Goal: Task Accomplishment & Management: Manage account settings

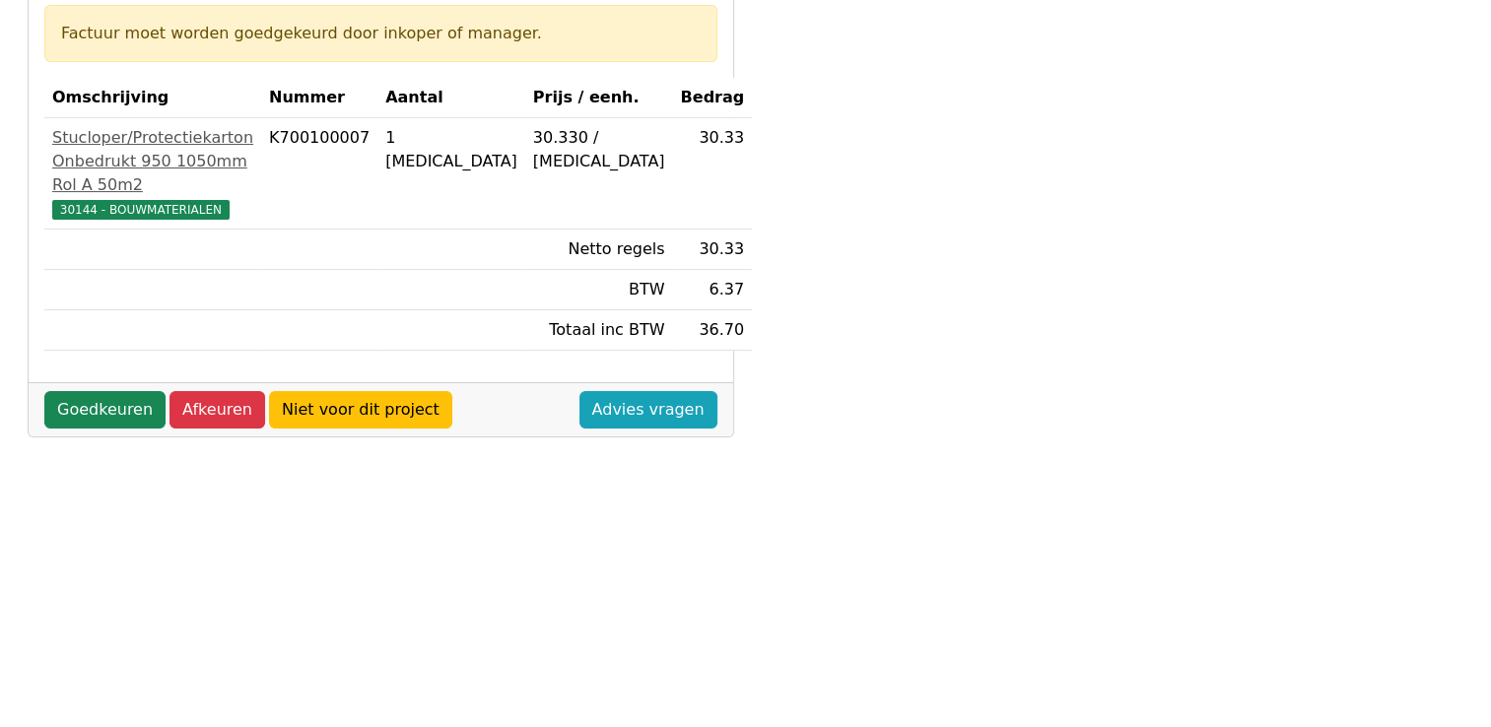
scroll to position [394, 0]
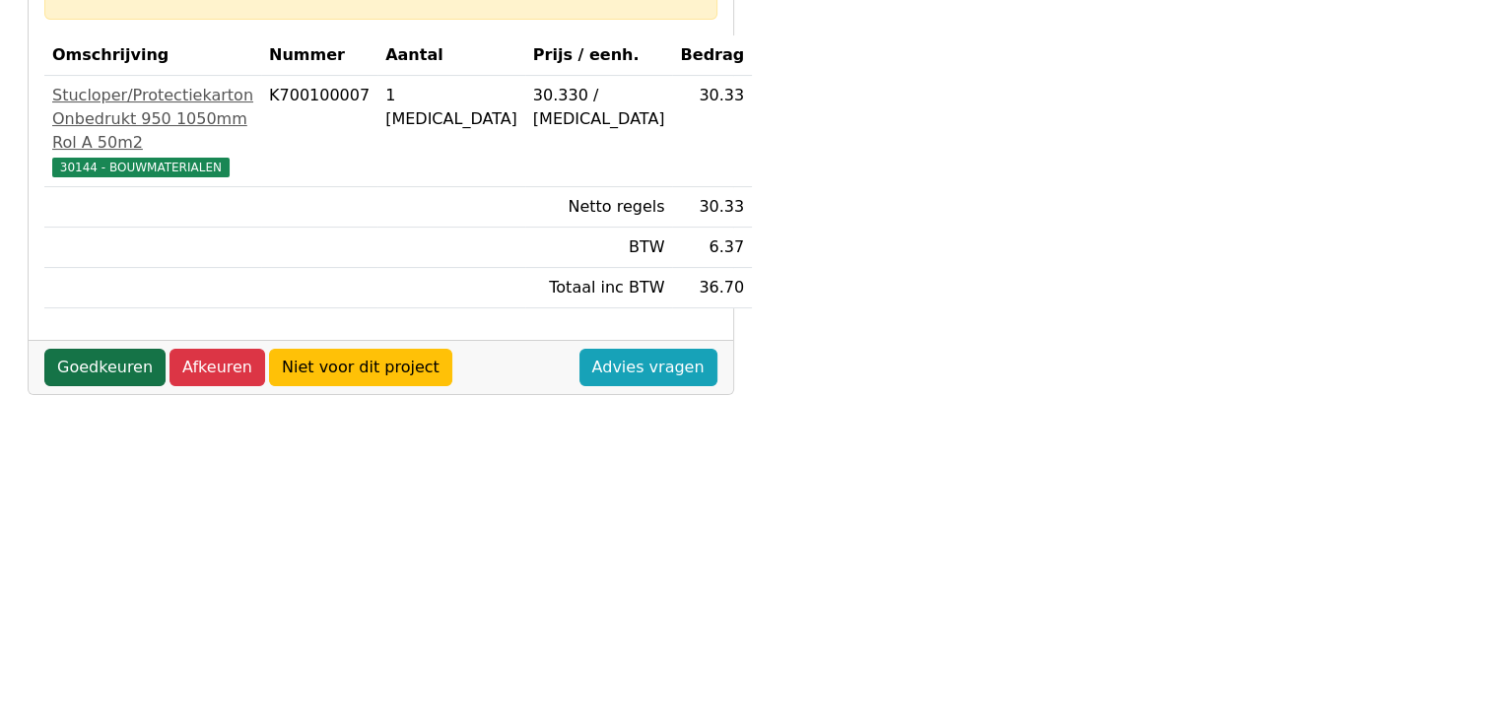
click at [101, 386] on link "Goedkeuren" at bounding box center [104, 367] width 121 height 37
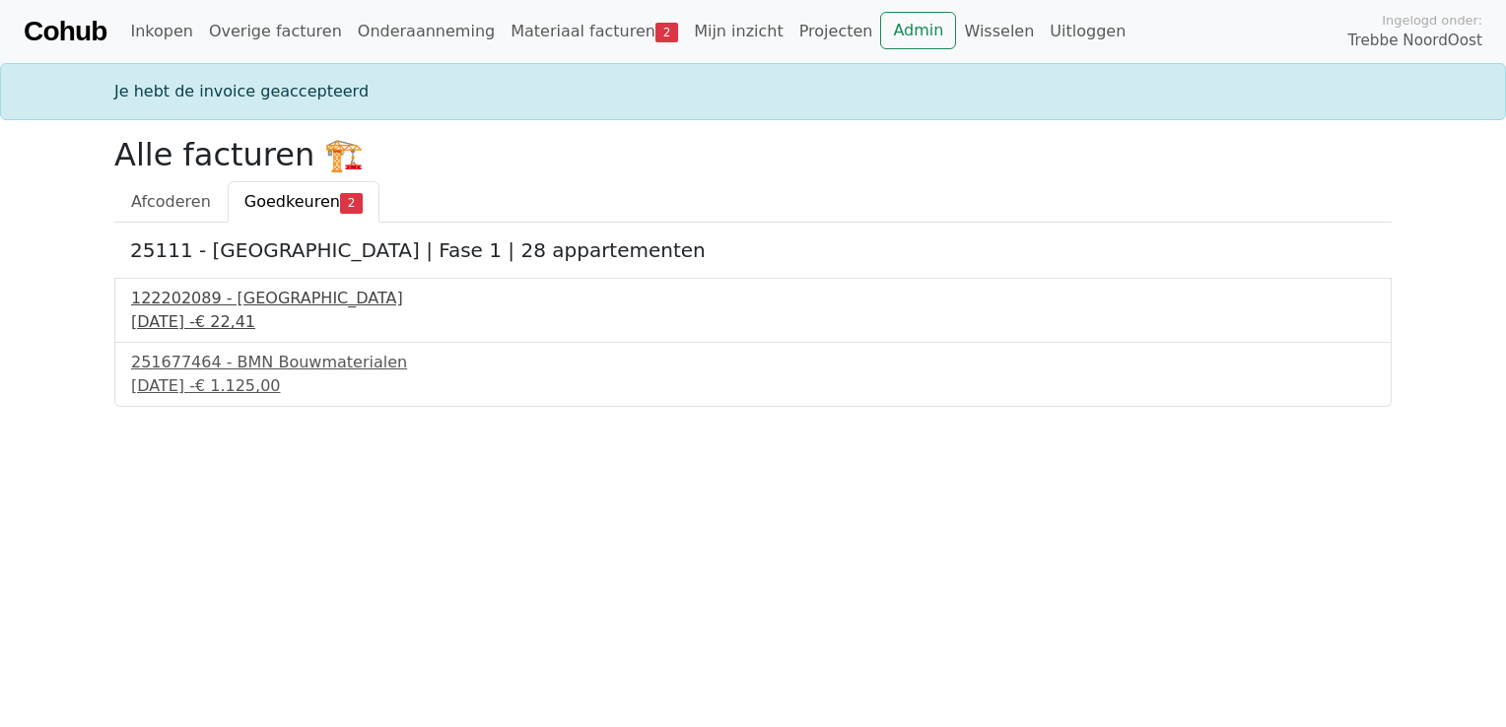
click at [203, 310] on div "[DATE] - € 22,41" at bounding box center [753, 322] width 1244 height 24
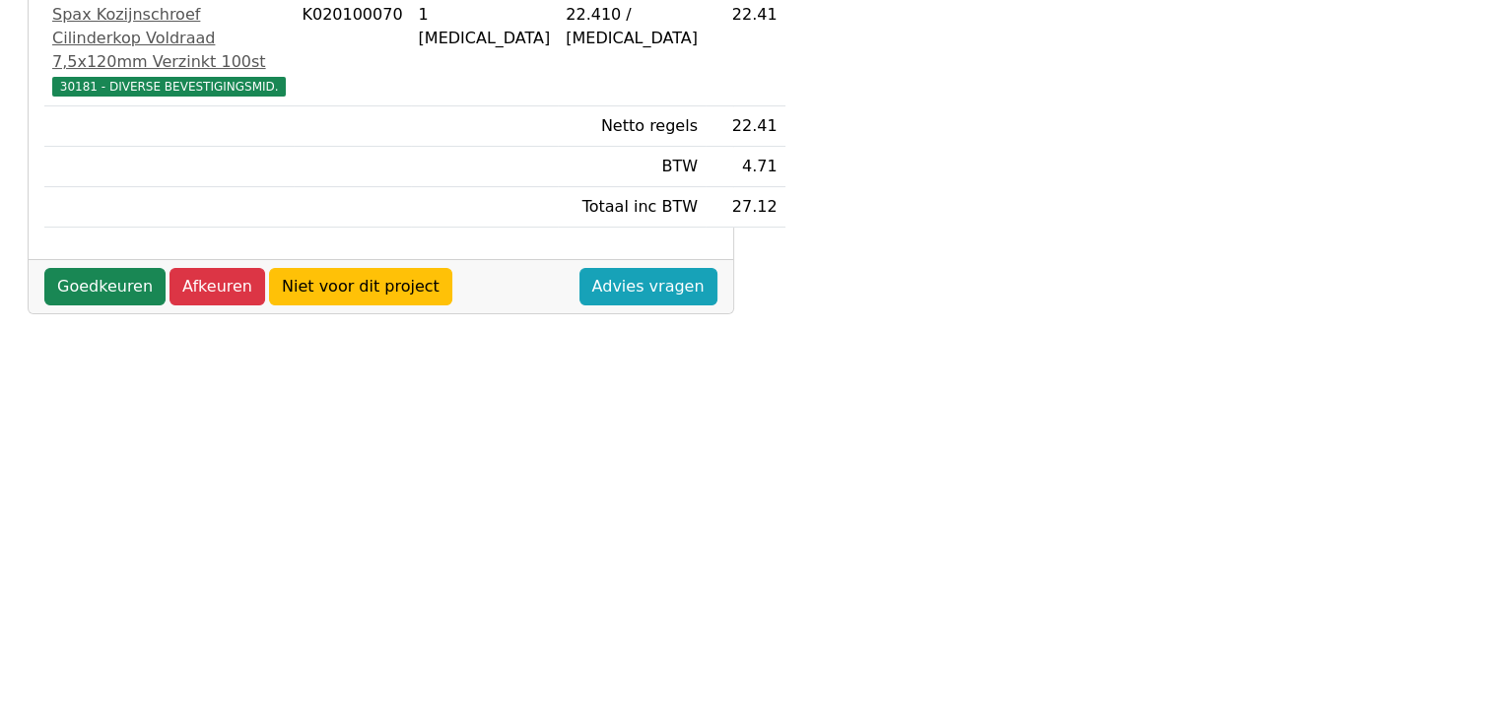
scroll to position [493, 0]
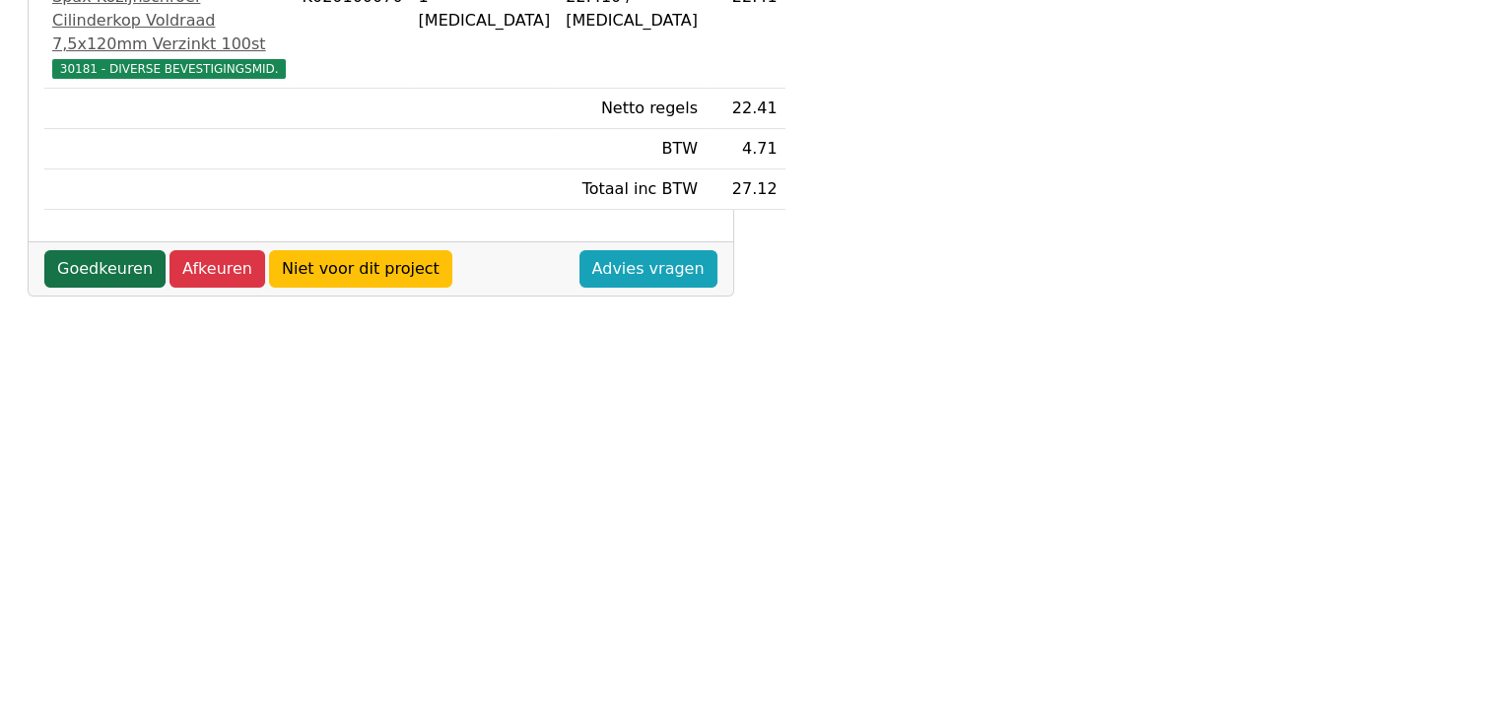
click at [130, 288] on link "Goedkeuren" at bounding box center [104, 268] width 121 height 37
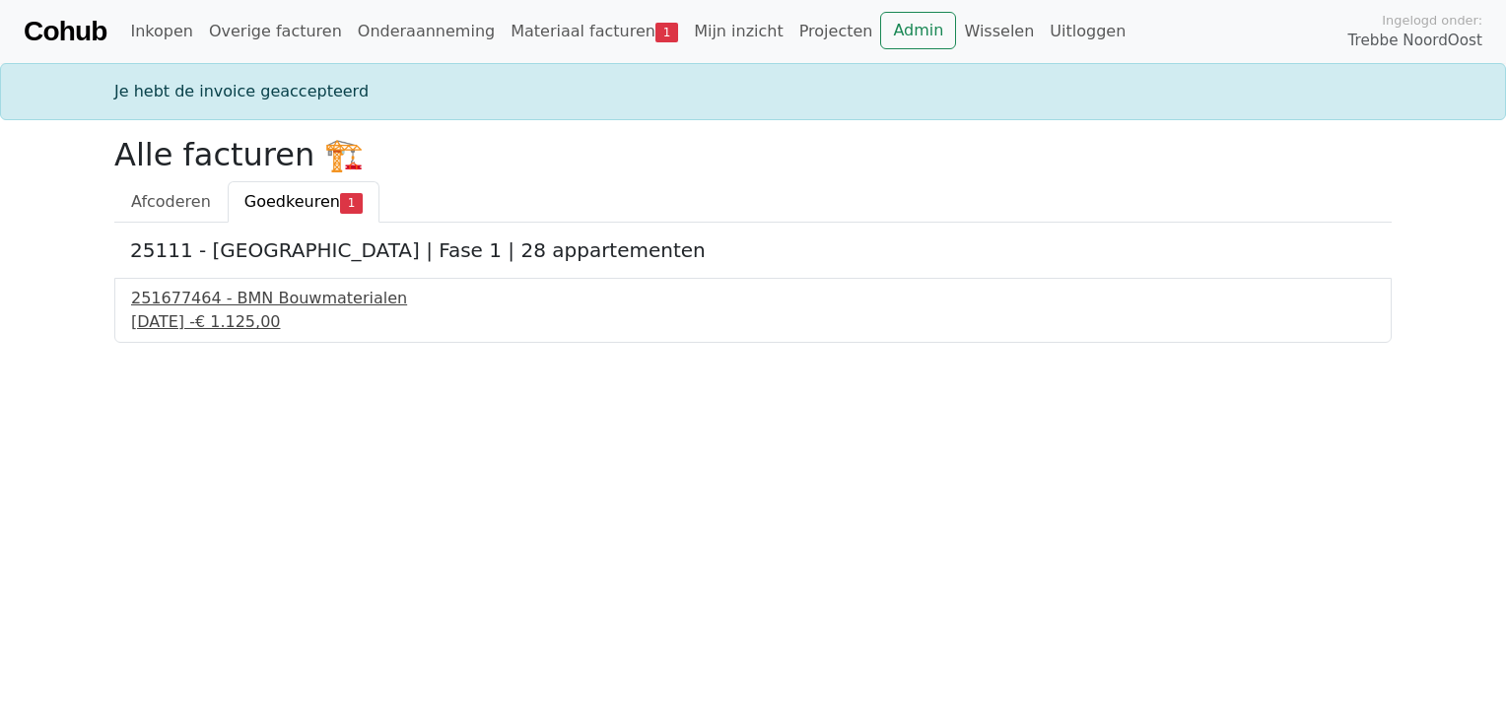
click at [216, 315] on div "25 september 2025 - € 1.125,00" at bounding box center [753, 322] width 1244 height 24
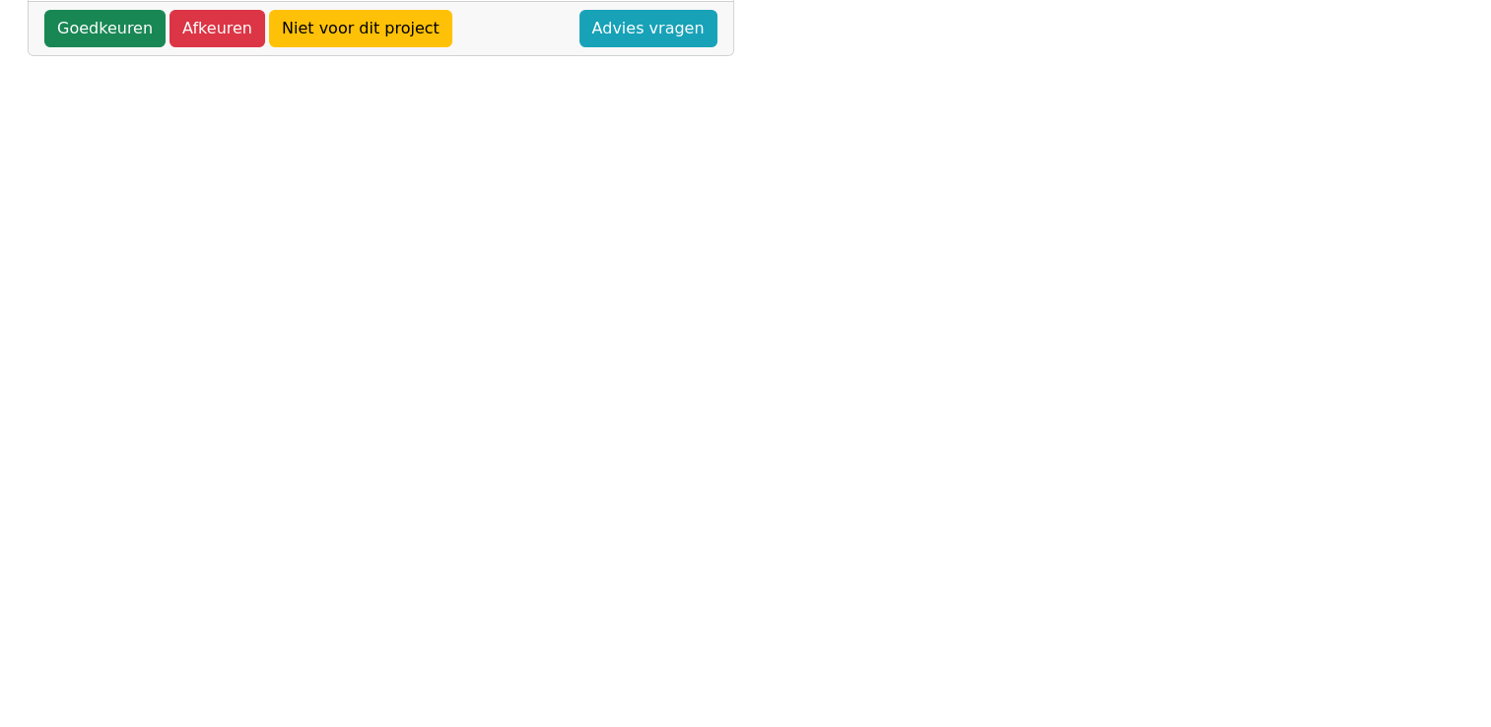
scroll to position [438, 0]
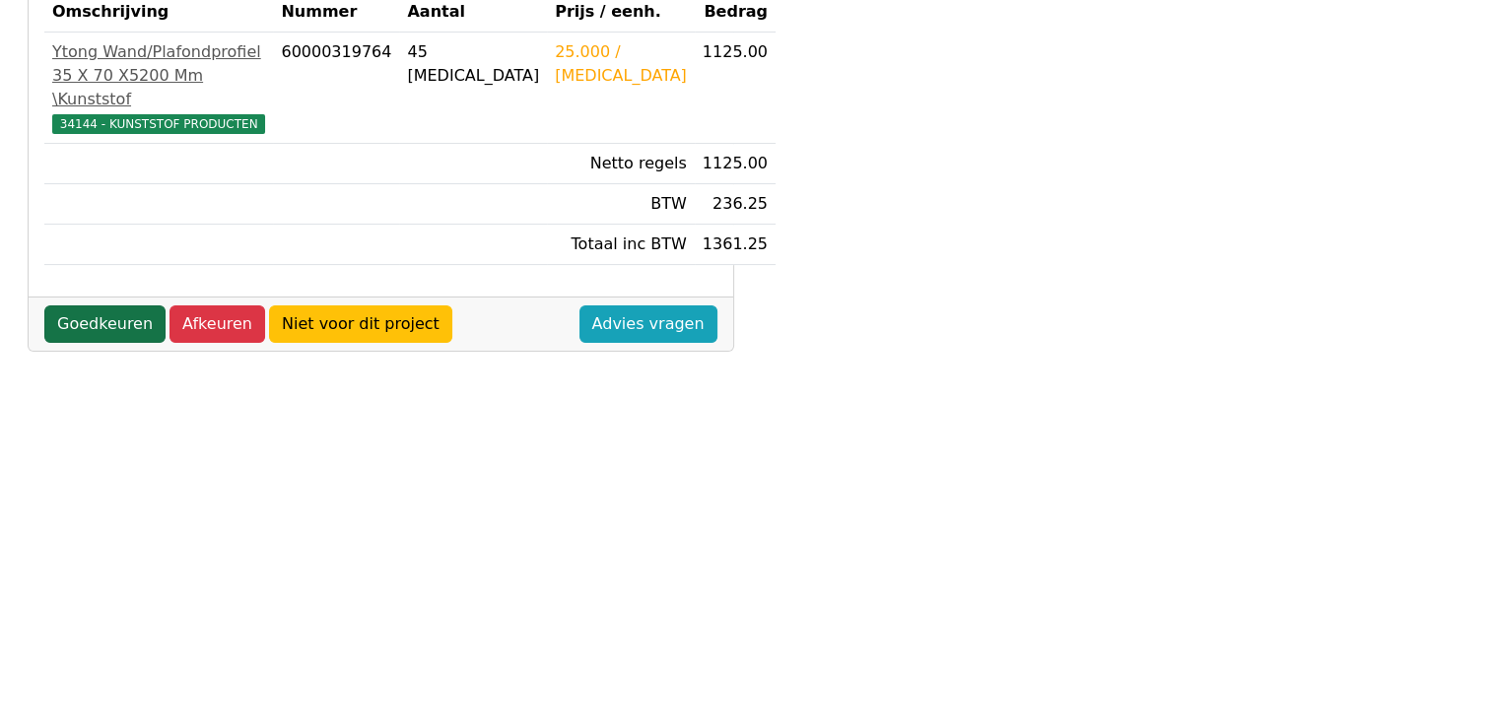
click at [106, 343] on link "Goedkeuren" at bounding box center [104, 324] width 121 height 37
